Goal: Information Seeking & Learning: Learn about a topic

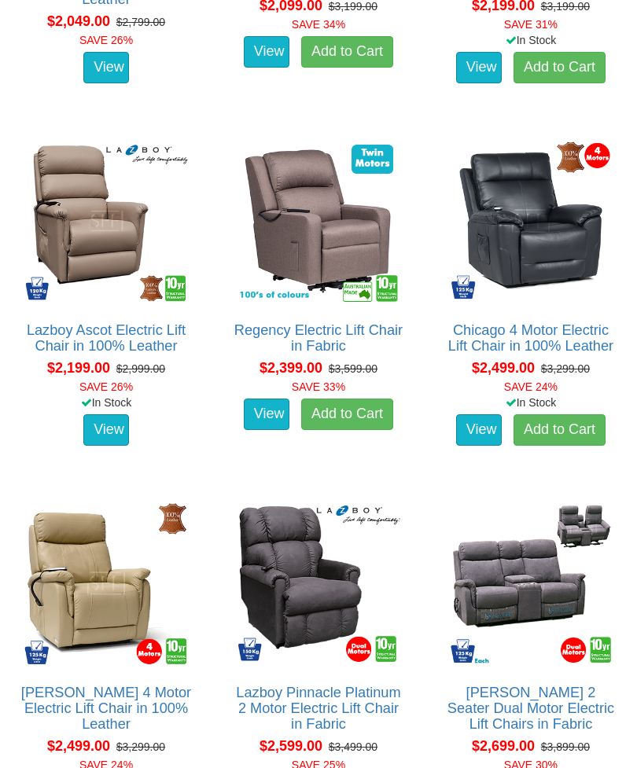
scroll to position [2236, 0]
click at [252, 415] on link "View" at bounding box center [267, 413] width 46 height 31
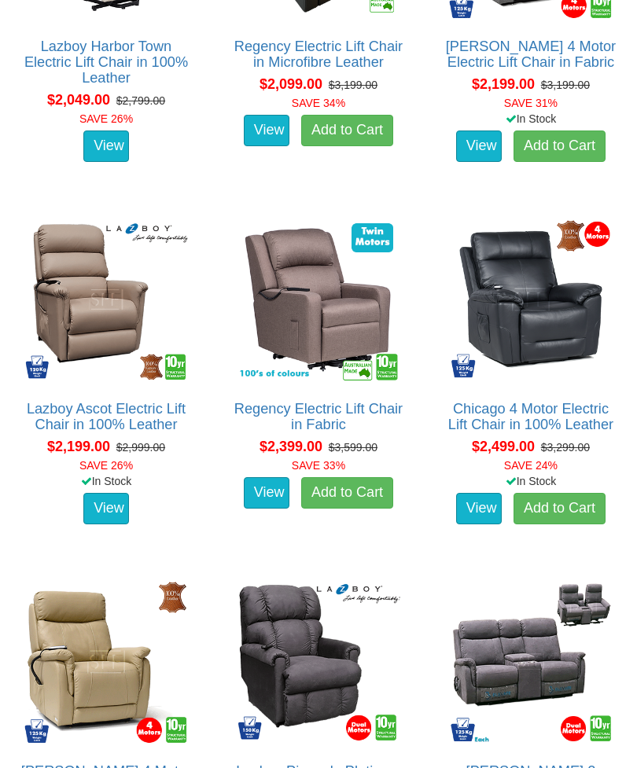
scroll to position [2148, 0]
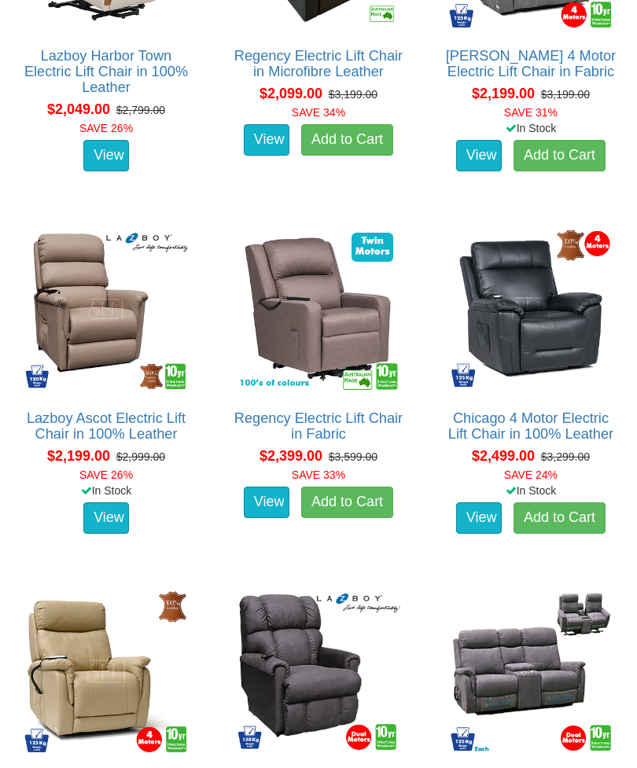
click at [68, 309] on img at bounding box center [105, 308] width 171 height 171
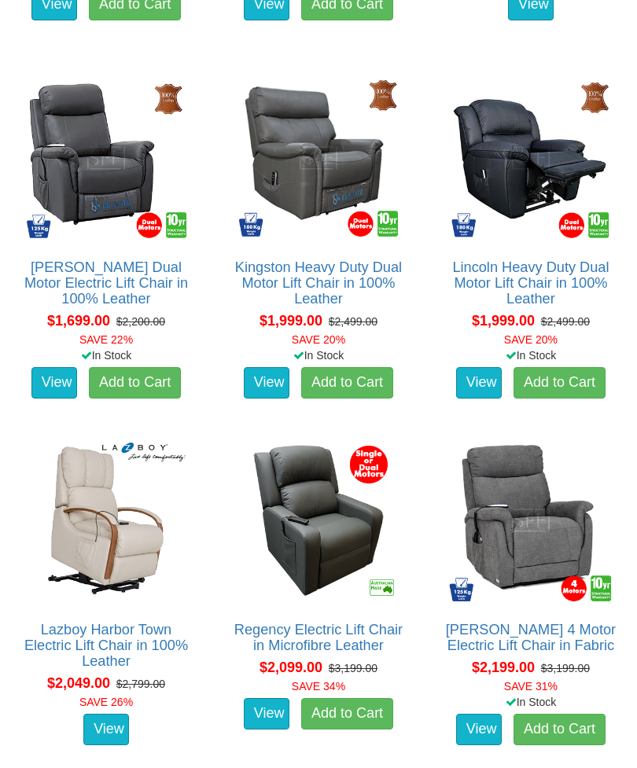
scroll to position [1573, 0]
click at [74, 284] on link "Dalton Dual Motor Electric Lift Chair in 100% Leather" at bounding box center [105, 283] width 163 height 47
